Goal: Find specific page/section: Find specific page/section

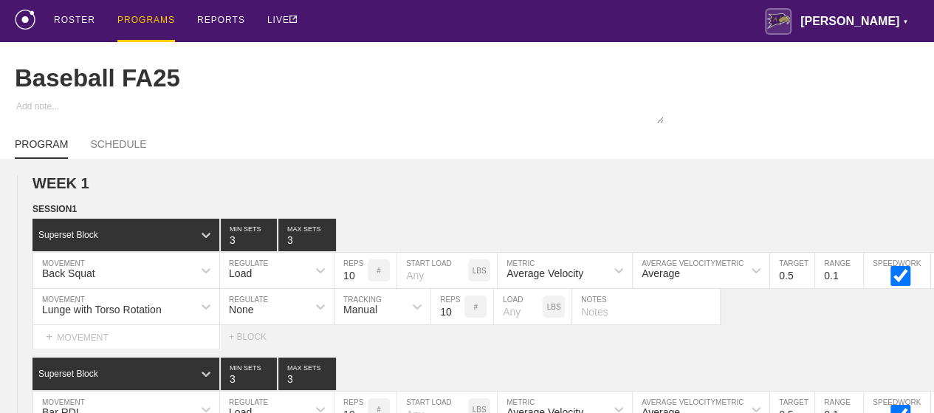
click at [132, 18] on div "PROGRAMS" at bounding box center [146, 21] width 58 height 42
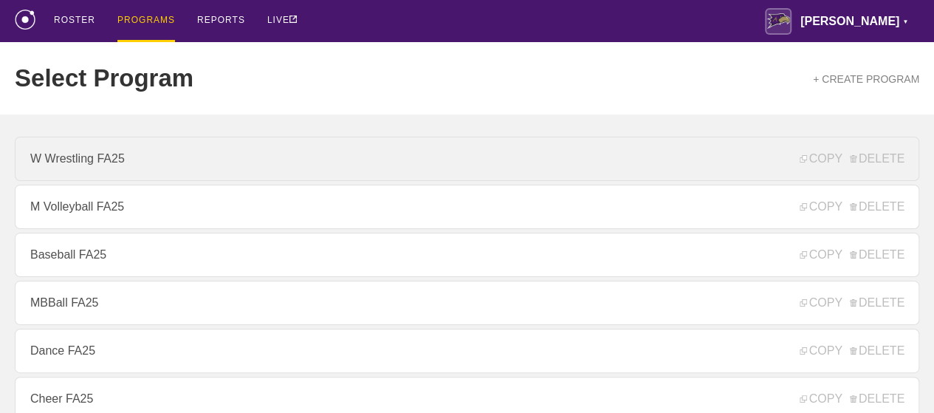
click at [110, 168] on link "W Wrestling FA25" at bounding box center [467, 159] width 905 height 44
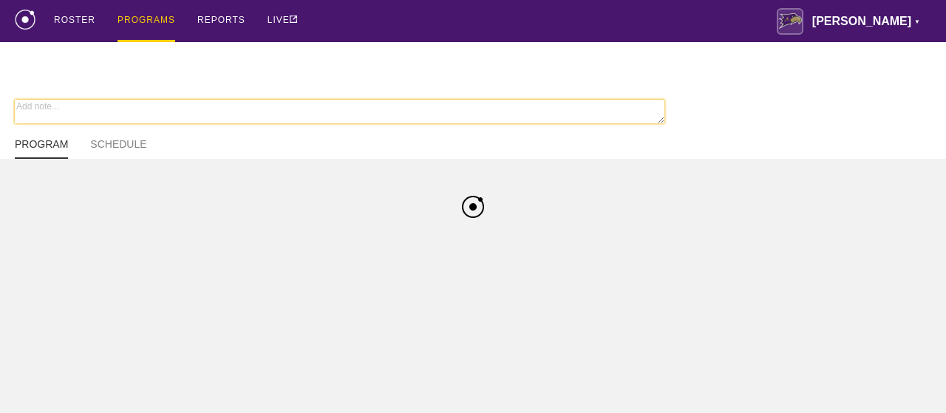
type textarea "x"
type input "W Wrestling FA25"
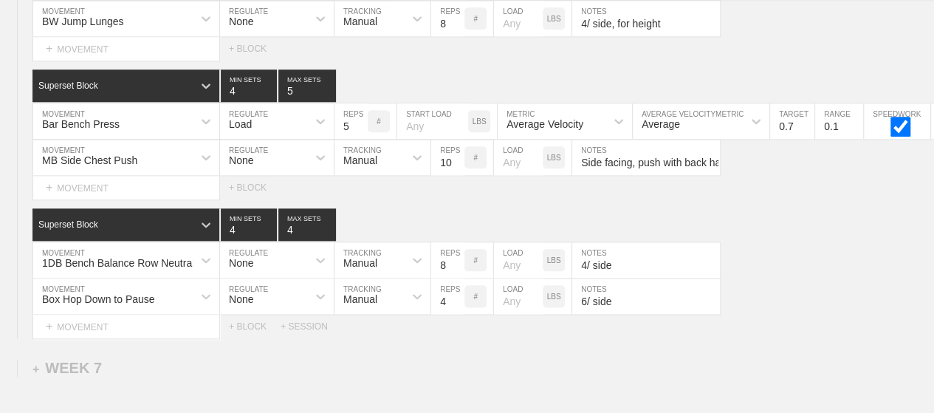
scroll to position [9265, 0]
